Goal: Task Accomplishment & Management: Manage account settings

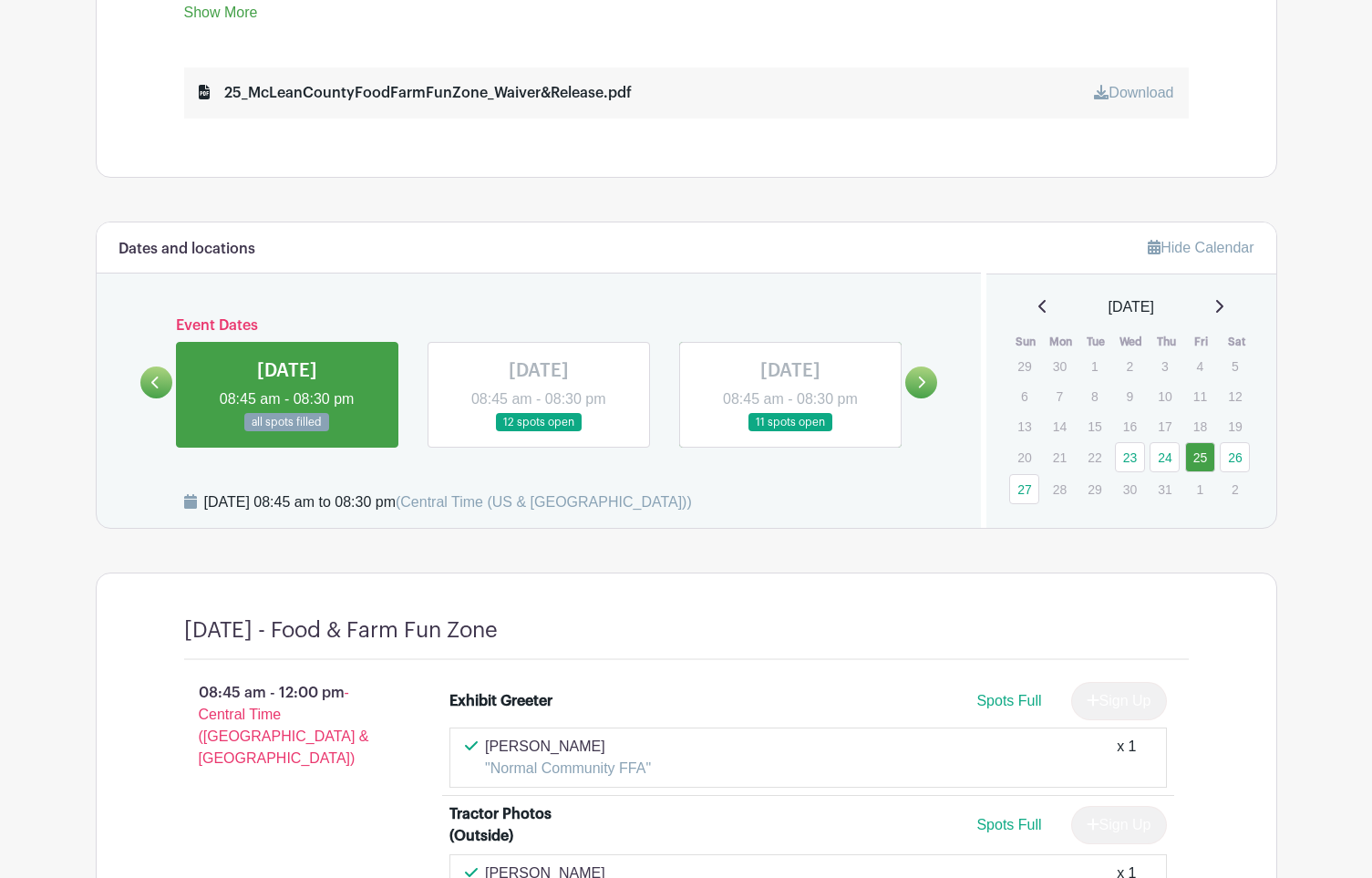
scroll to position [1052, 0]
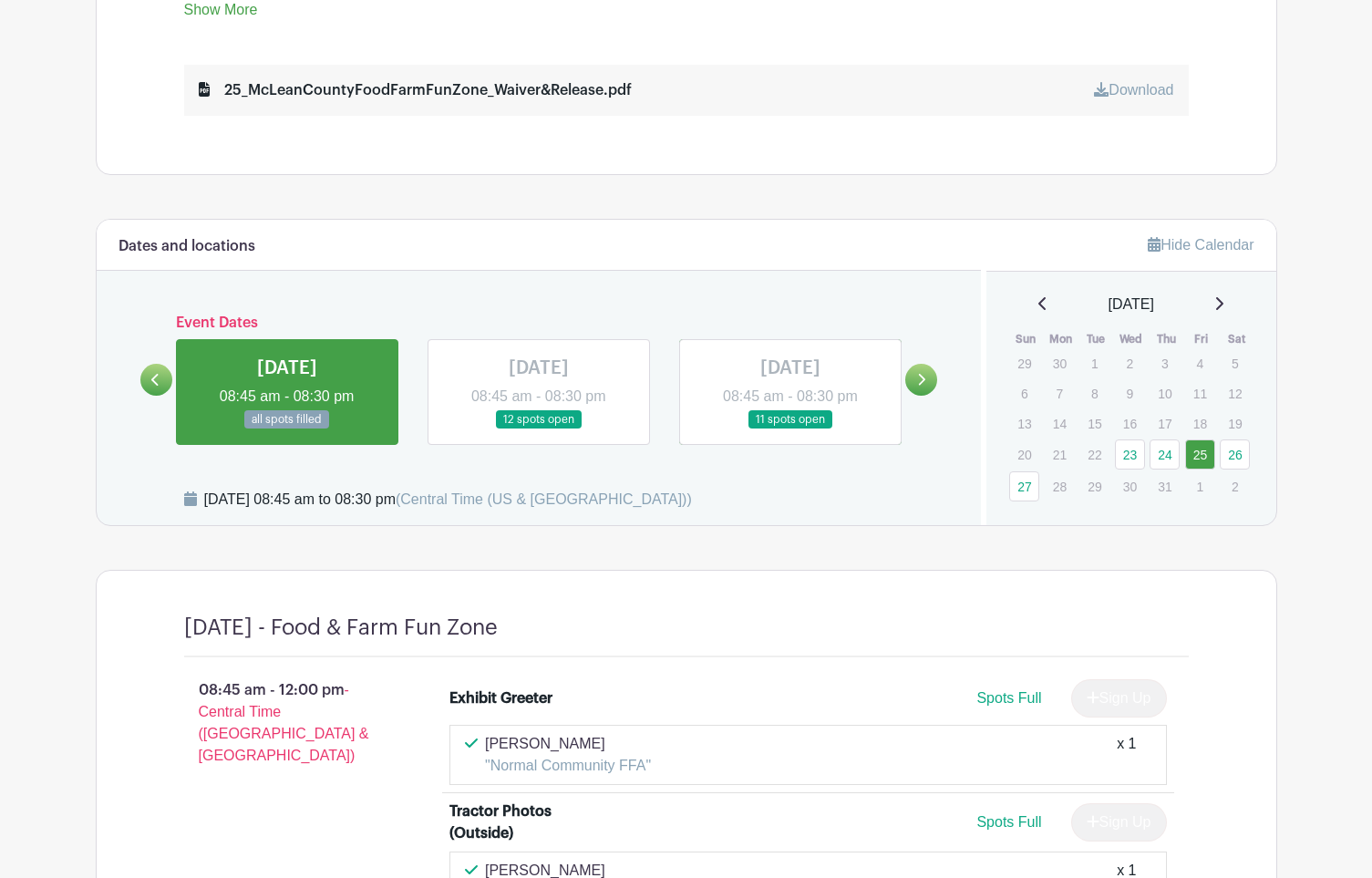
click at [918, 383] on icon at bounding box center [921, 380] width 8 height 14
click at [156, 371] on link at bounding box center [156, 380] width 32 height 32
click at [147, 375] on link at bounding box center [156, 380] width 32 height 32
click at [1135, 455] on link "23" at bounding box center [1130, 454] width 30 height 30
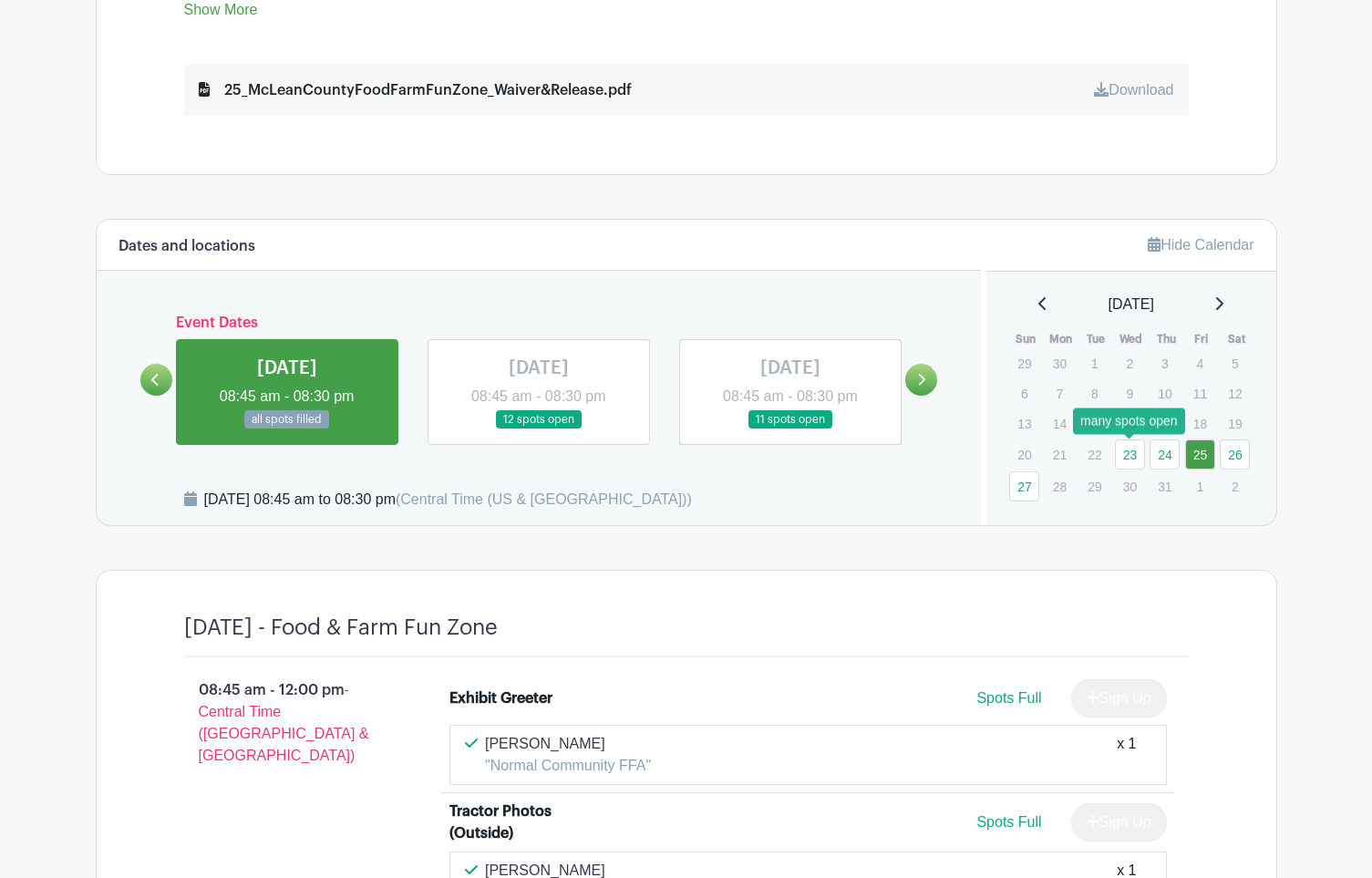
click at [1130, 452] on link "23" at bounding box center [1130, 454] width 30 height 30
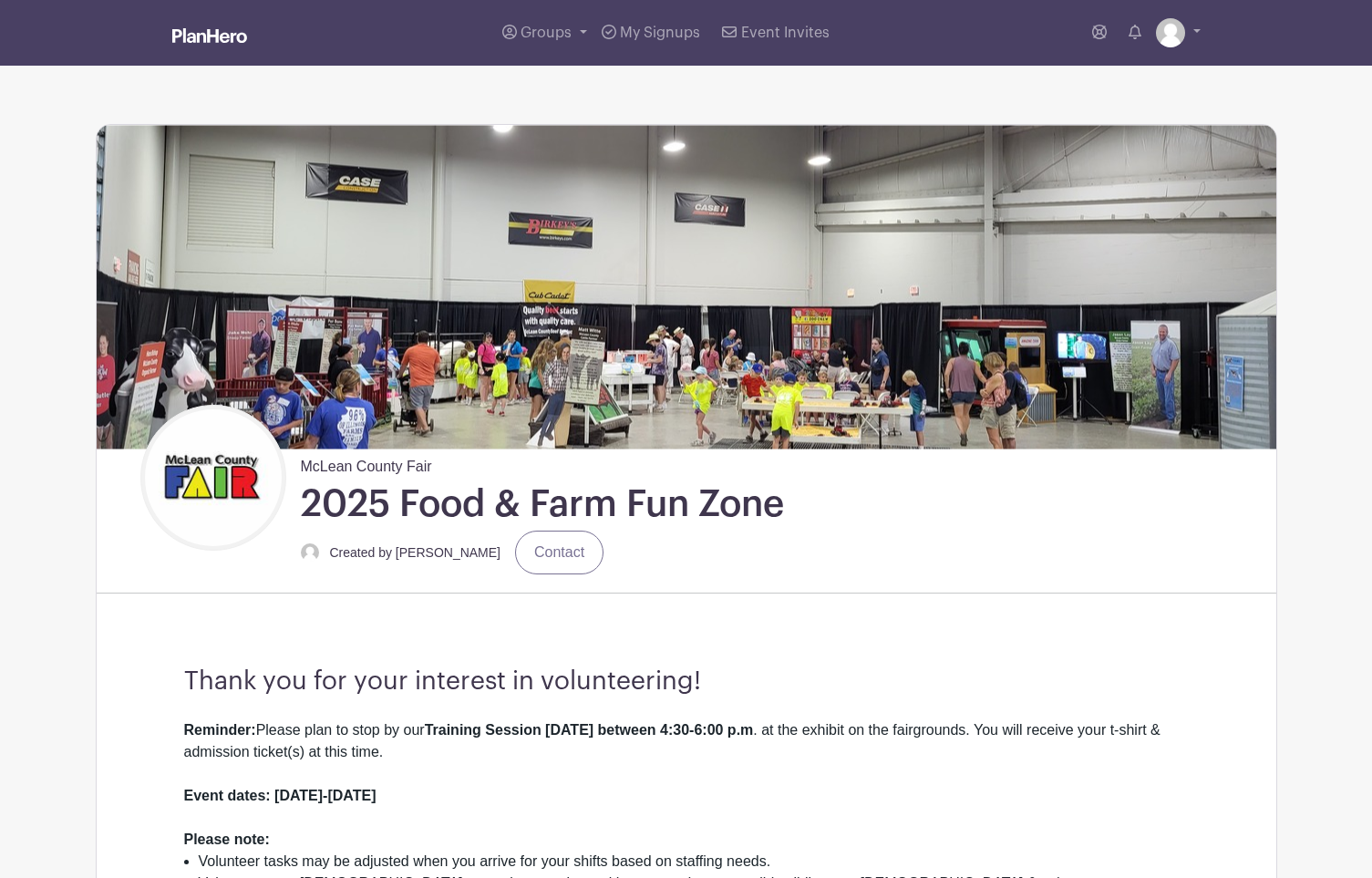
scroll to position [0, 0]
